Goal: Transaction & Acquisition: Purchase product/service

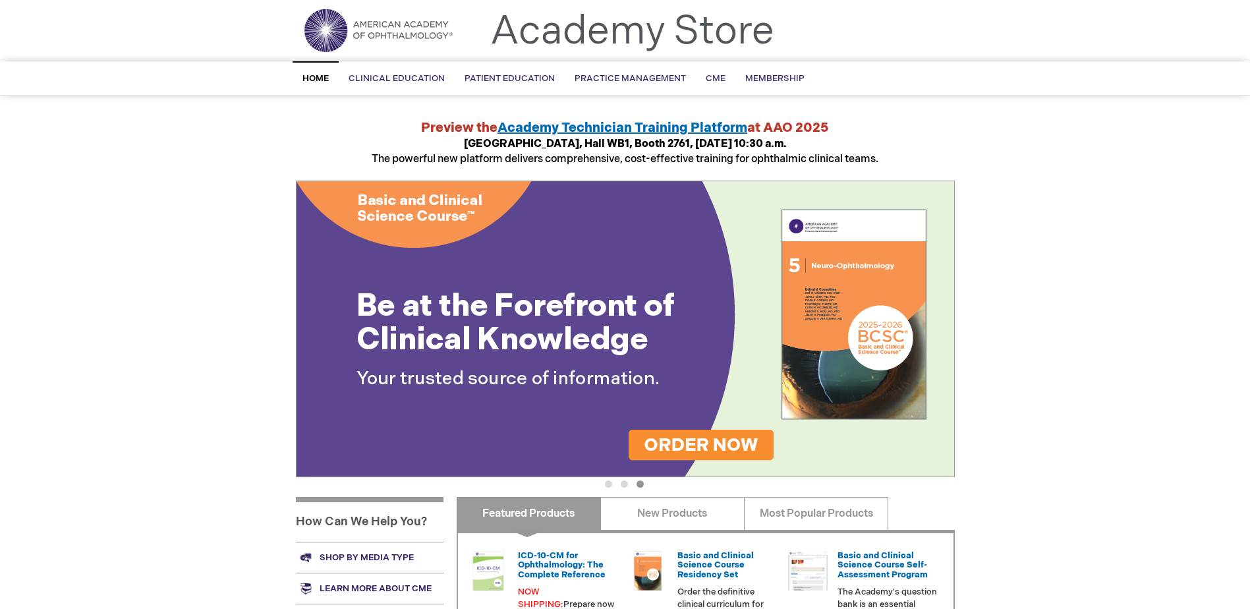
scroll to position [66, 0]
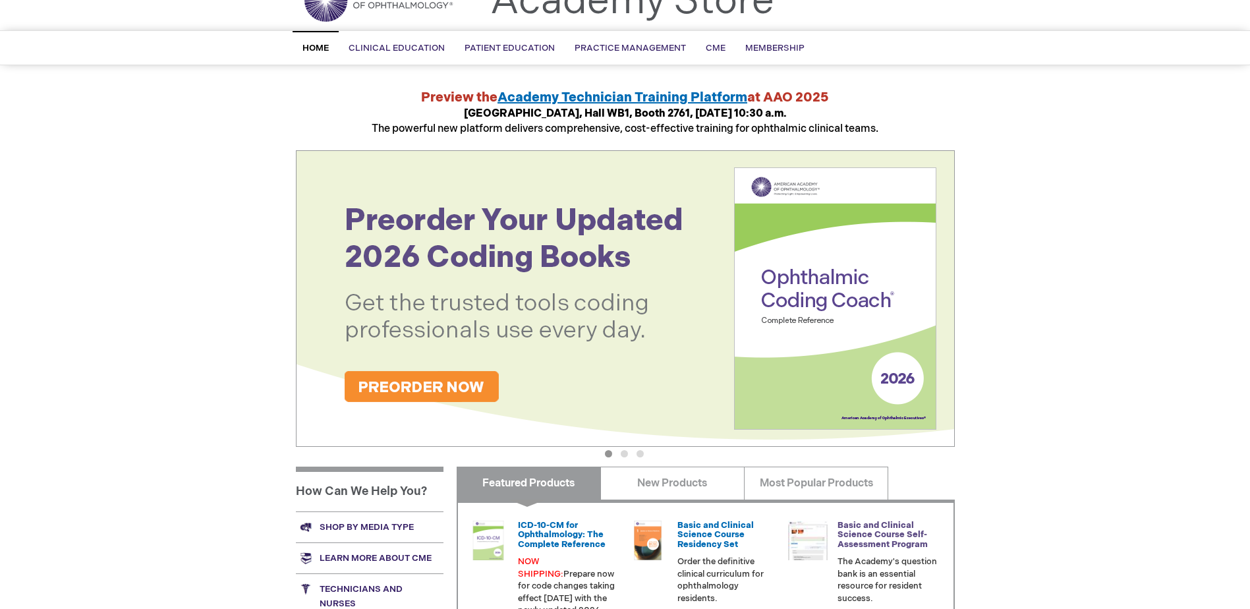
click at [900, 536] on link "Basic and Clinical Science Course Self-Assessment Program" at bounding box center [882, 535] width 90 height 30
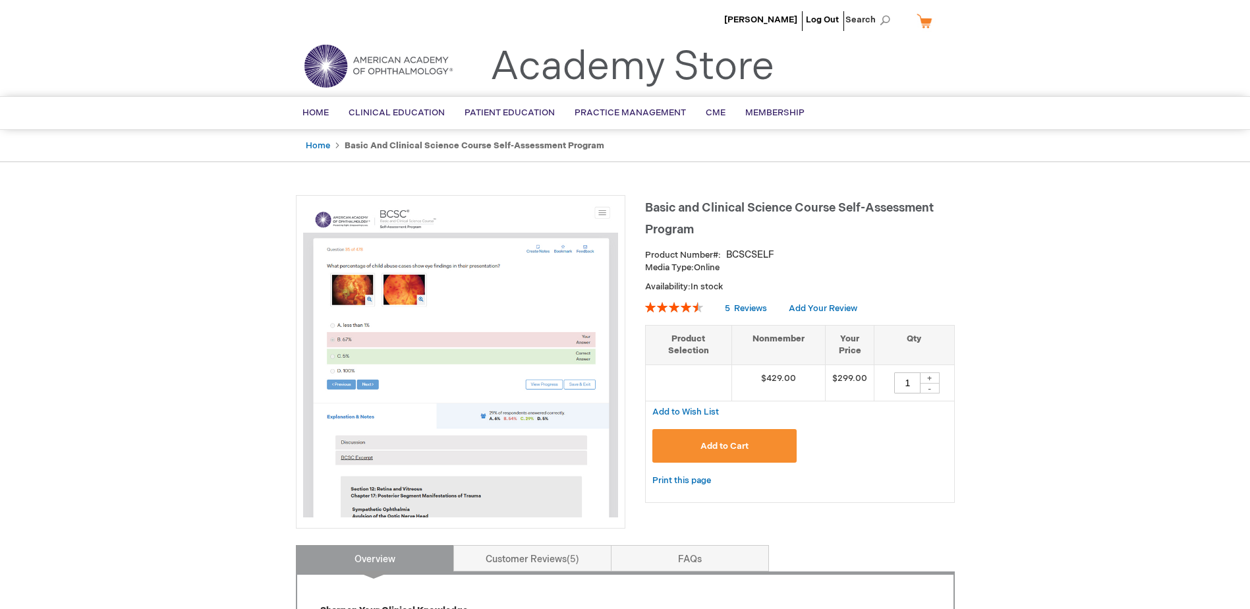
drag, startPoint x: 915, startPoint y: 386, endPoint x: 887, endPoint y: 433, distance: 54.7
click at [896, 397] on td "1 + -" at bounding box center [914, 382] width 80 height 36
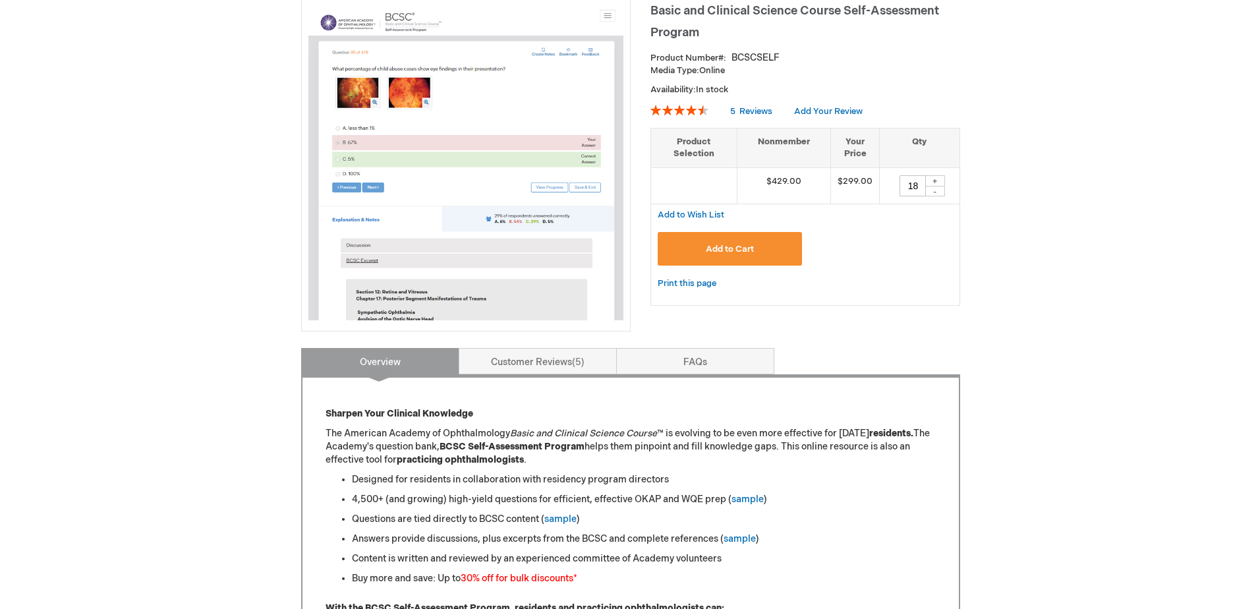
scroll to position [198, 0]
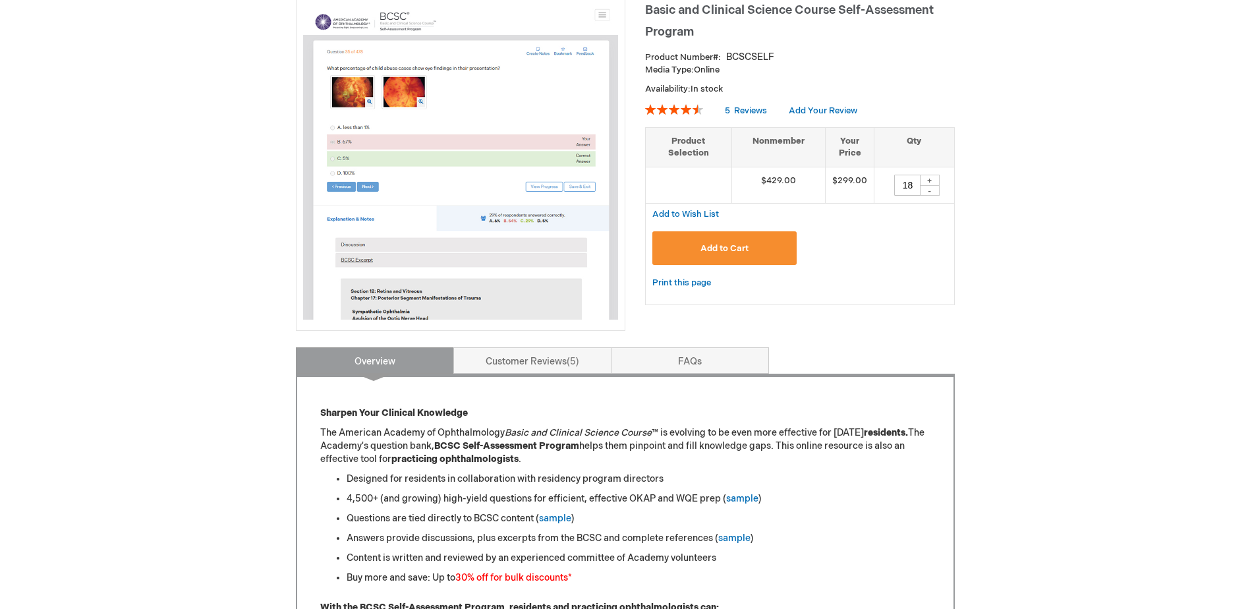
type input "18"
click at [724, 250] on span "Add to Cart" at bounding box center [724, 248] width 48 height 11
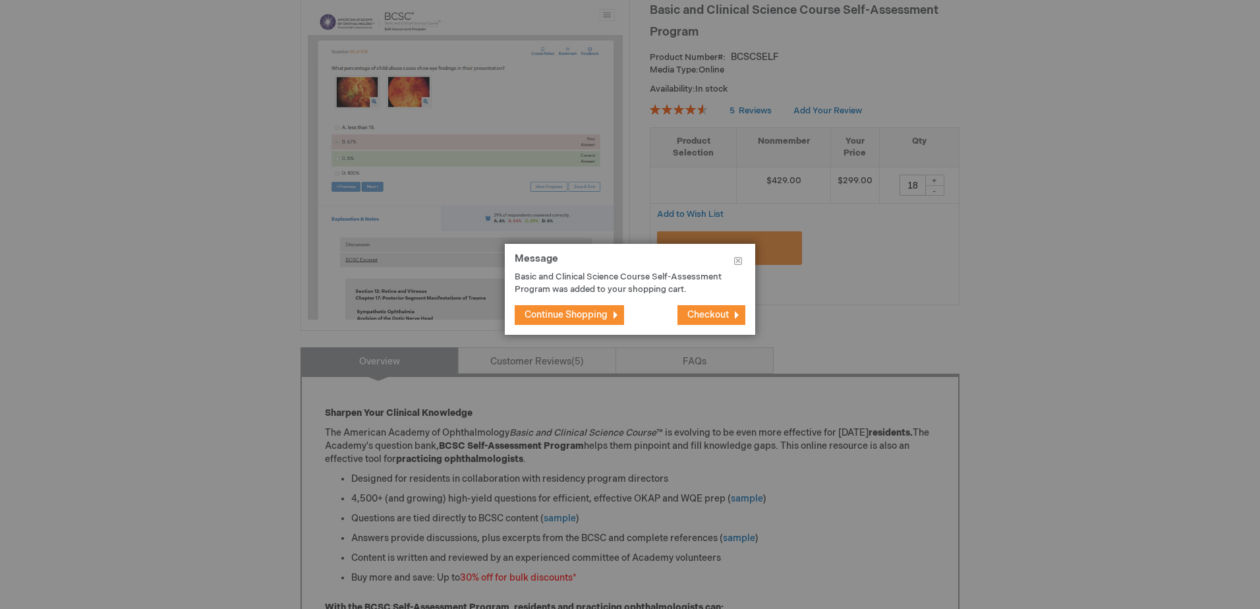
click at [713, 322] on button "Checkout" at bounding box center [711, 315] width 68 height 20
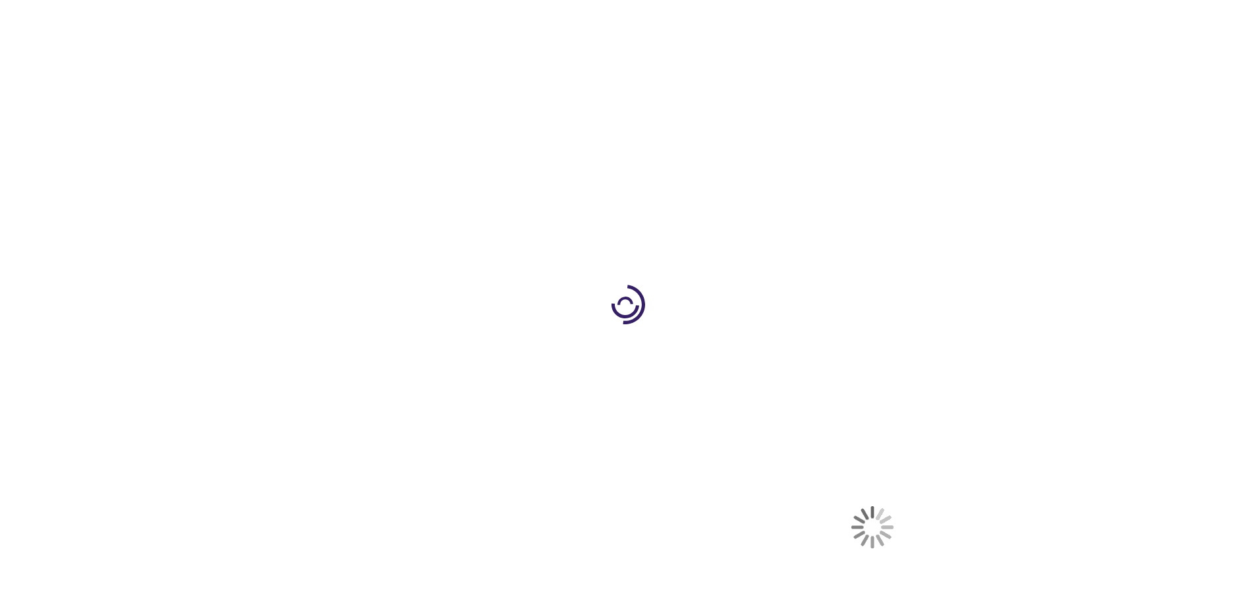
select select "US"
select select "16"
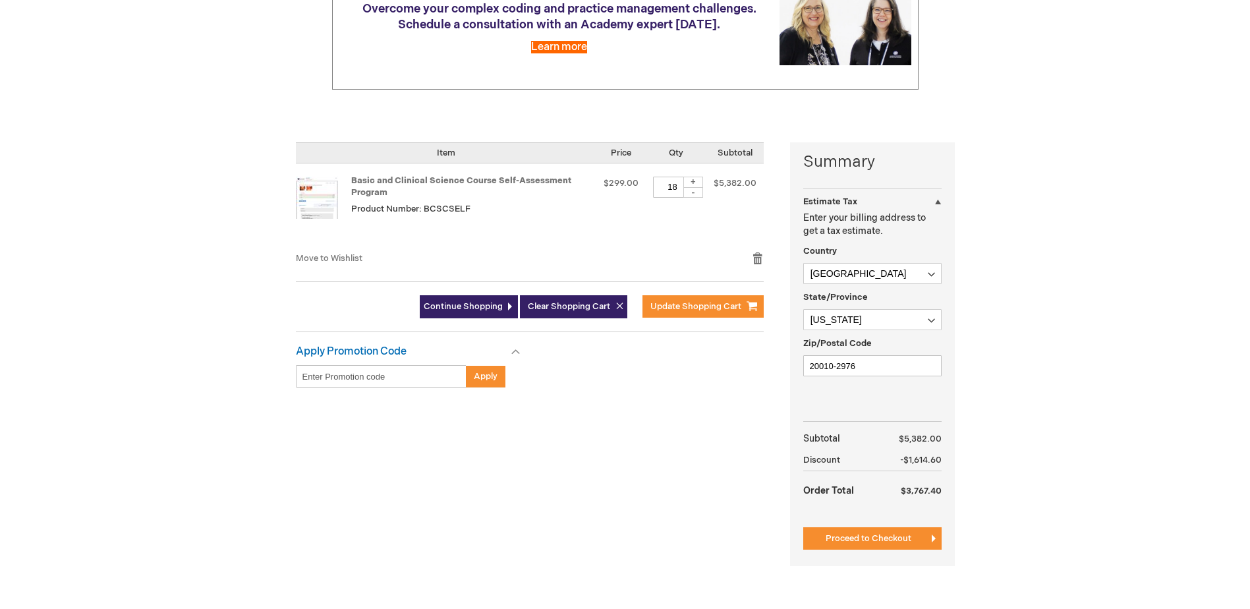
scroll to position [198, 0]
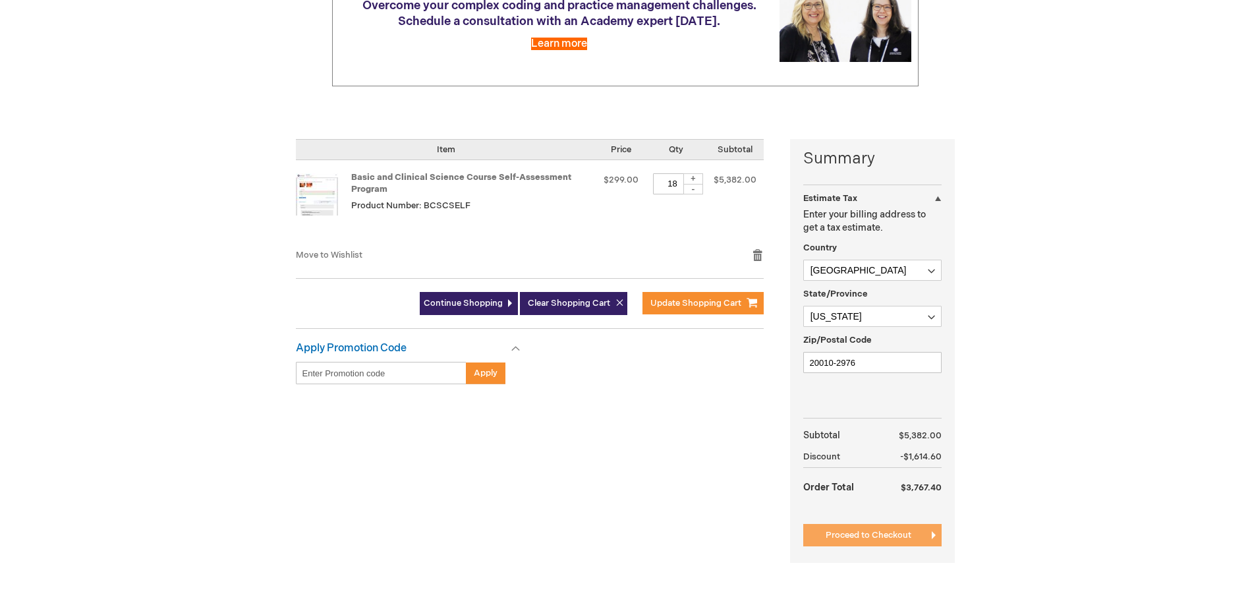
click at [869, 536] on span "Proceed to Checkout" at bounding box center [869, 535] width 86 height 11
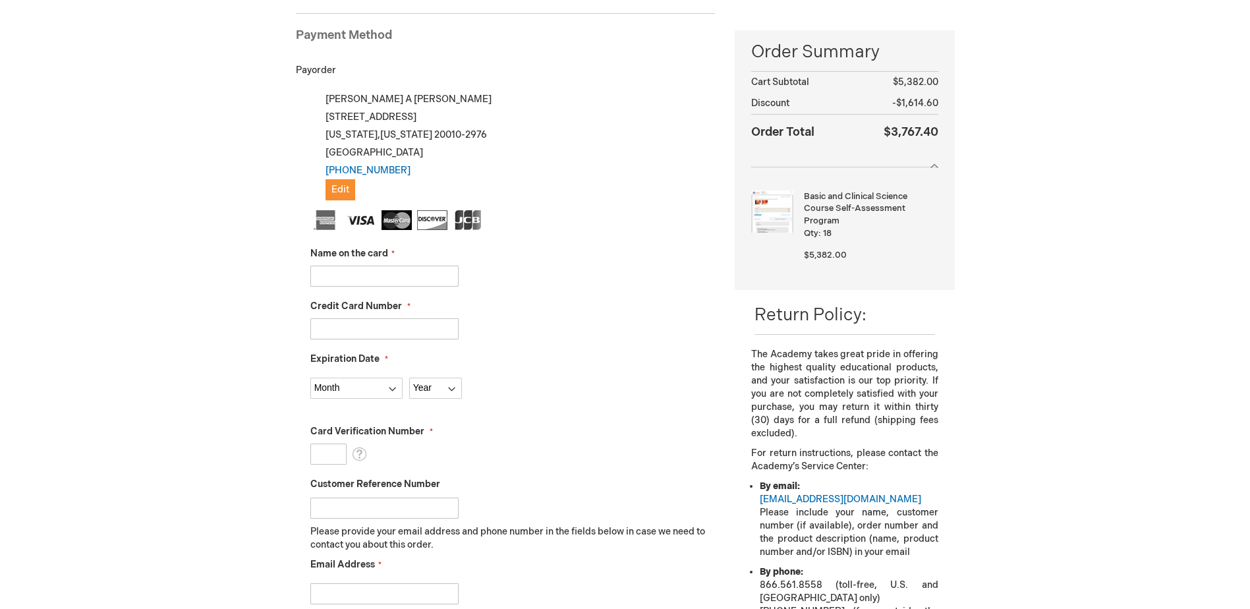
click at [348, 279] on input "Name on the card" at bounding box center [384, 276] width 148 height 21
type input "Penelope A Helfgott"
type input "4154179648818944"
select select "6"
select select "2028"
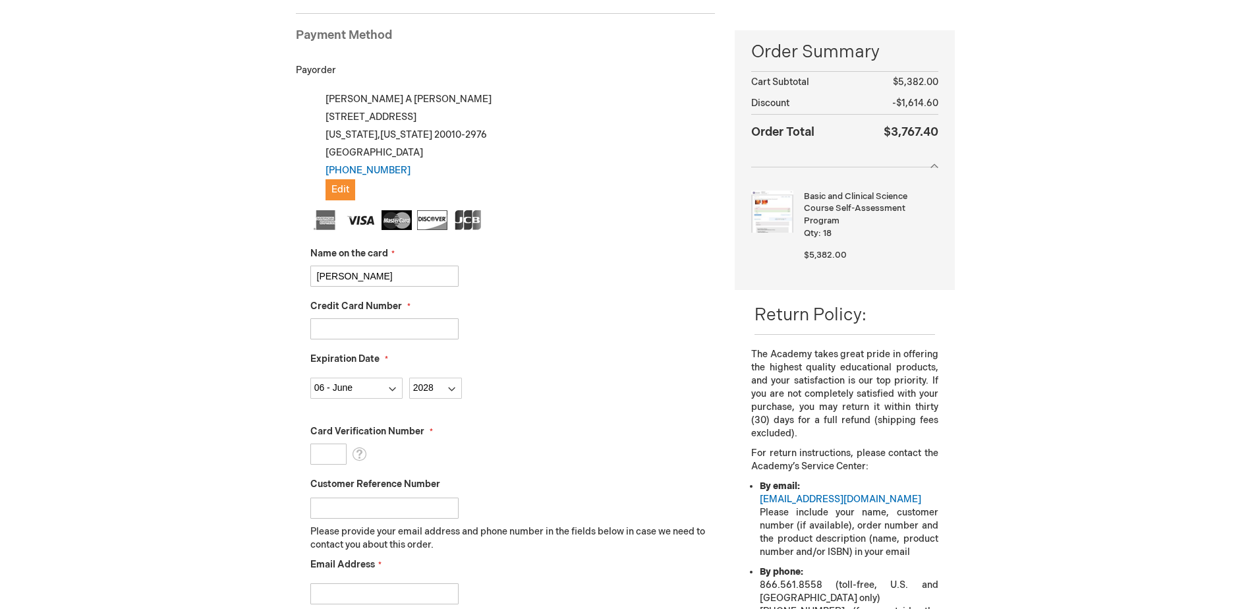
type input "481"
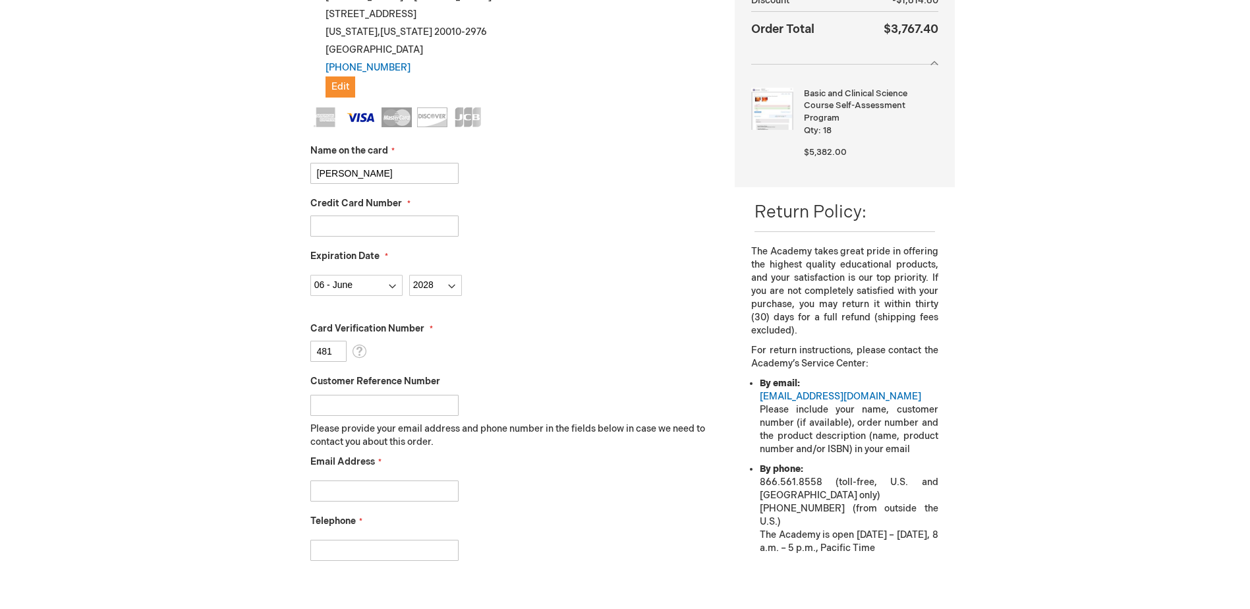
scroll to position [444, 0]
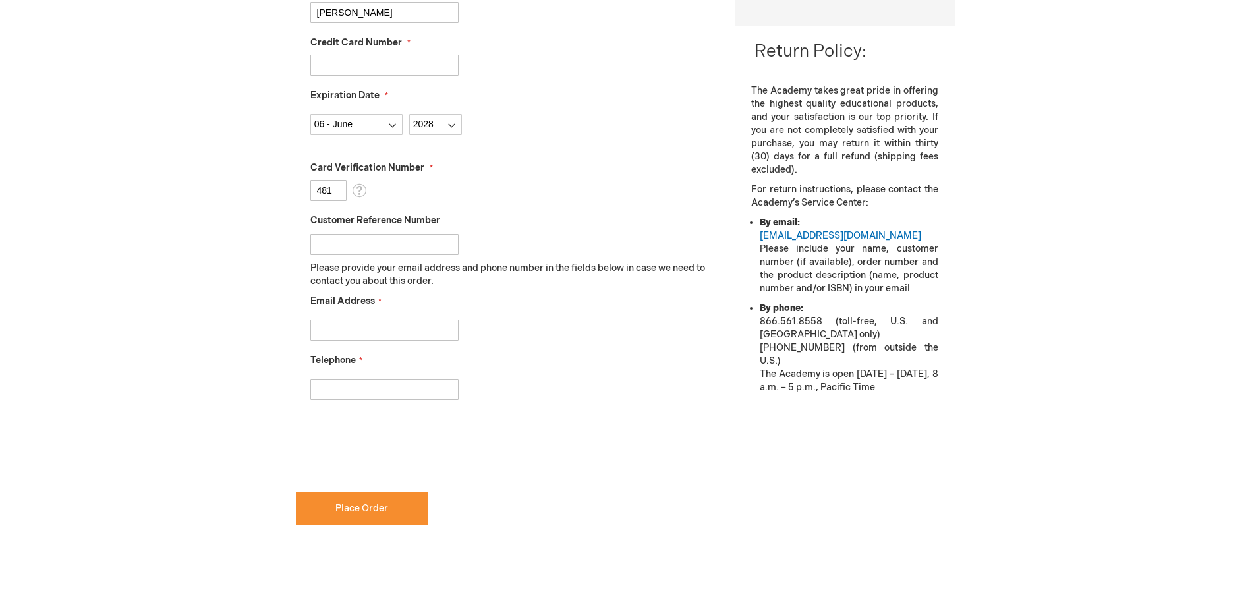
click at [327, 333] on input "Email Address" at bounding box center [384, 330] width 148 height 21
type input "penelope.a.helfgott"
click at [325, 387] on input "Telephone" at bounding box center [384, 389] width 148 height 21
type input "[PHONE_NUMBER]"
checkbox input "true"
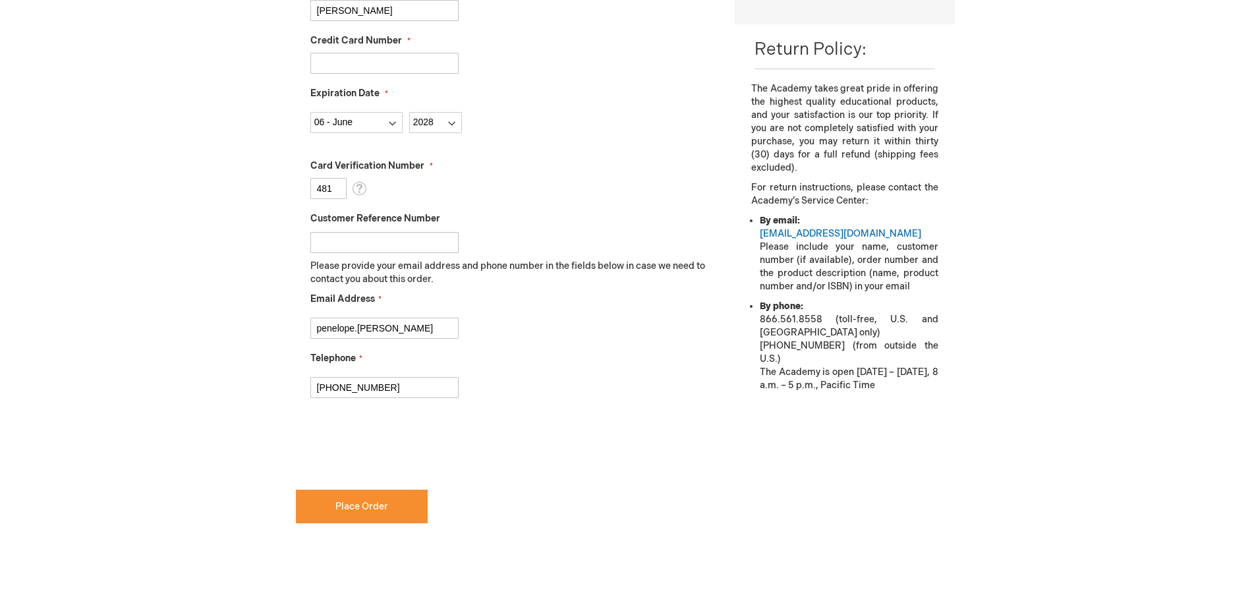
scroll to position [527, 0]
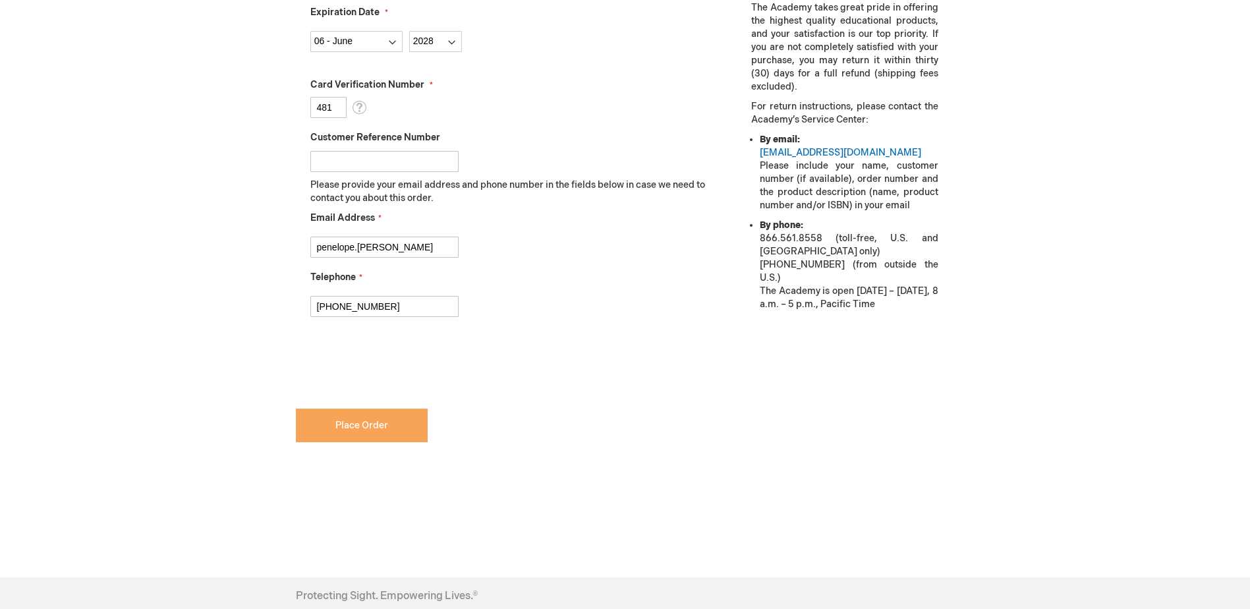
click at [356, 431] on button "Place Order" at bounding box center [362, 426] width 132 height 34
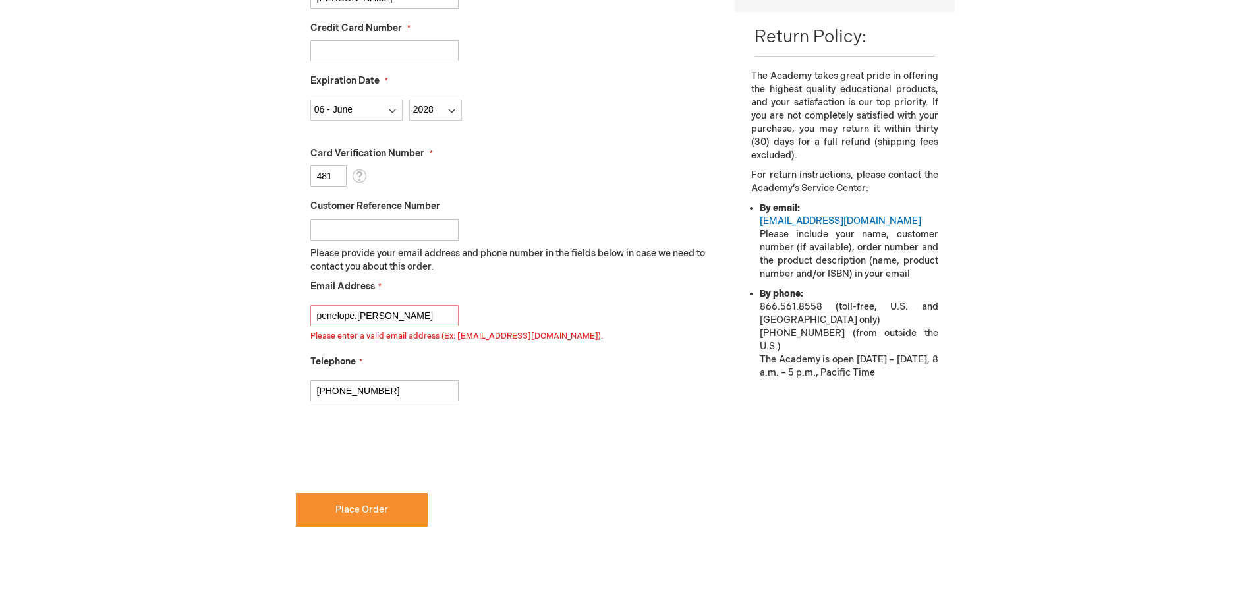
scroll to position [453, 0]
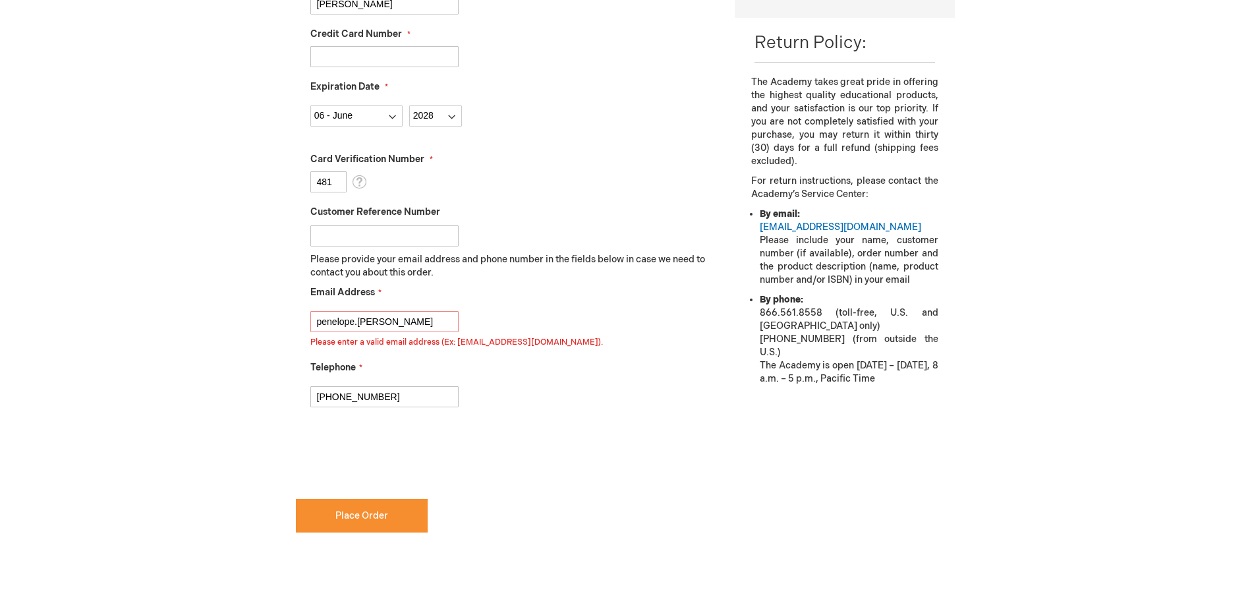
click at [225, 355] on div "Penelope Helfgott Log Out Search My Cart 18 18 items CLOSE RECENTLY ADDED ITEM(…" at bounding box center [625, 211] width 1250 height 1329
click at [419, 319] on input "penelope.a.helfgott" at bounding box center [384, 321] width 148 height 21
type input "penelope.a.helfgott@medstar.net"
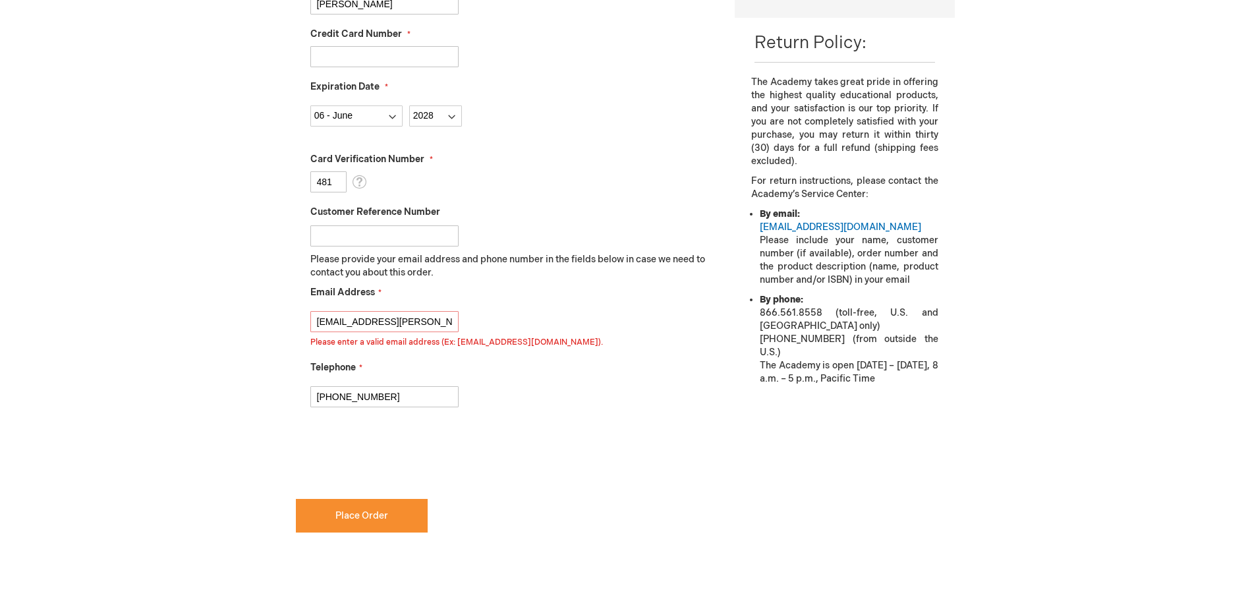
click at [148, 403] on div "Penelope Helfgott Log Out Search My Cart 18 18 items CLOSE RECENTLY ADDED ITEM(…" at bounding box center [625, 211] width 1250 height 1329
click at [360, 519] on span "Place Order" at bounding box center [361, 515] width 53 height 11
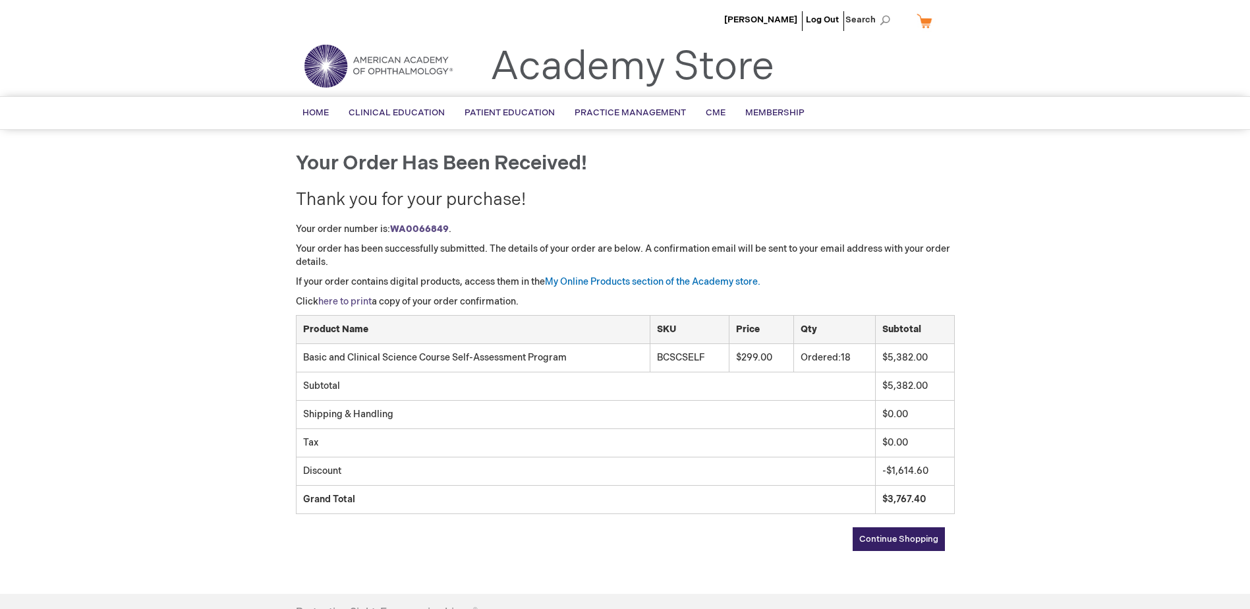
click at [349, 303] on link "here to print" at bounding box center [344, 301] width 53 height 11
click at [595, 285] on link "My Online Products section of the Academy store." at bounding box center [652, 281] width 215 height 11
